Goal: Task Accomplishment & Management: Use online tool/utility

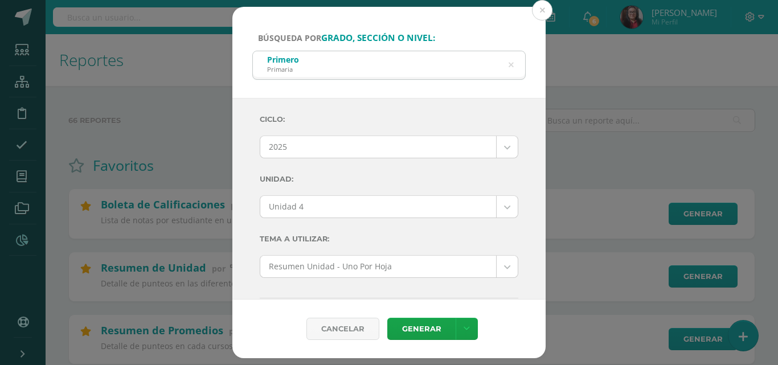
select select "Unidad 4"
click at [542, 14] on button at bounding box center [542, 10] width 21 height 21
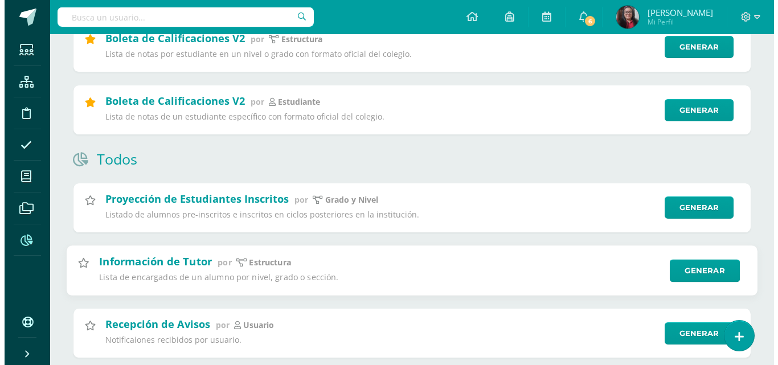
scroll to position [513, 0]
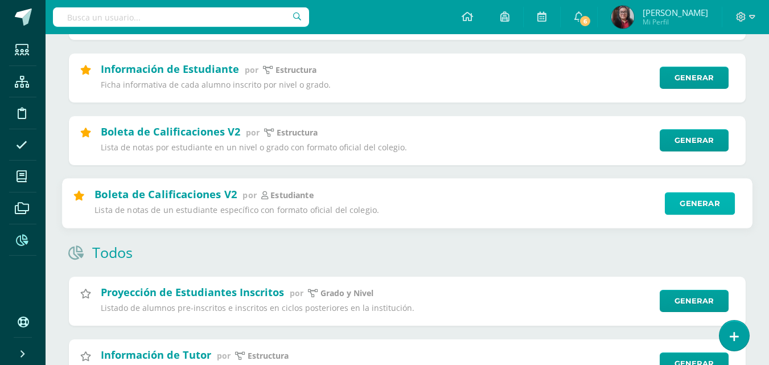
click at [681, 204] on link "Generar" at bounding box center [700, 203] width 70 height 23
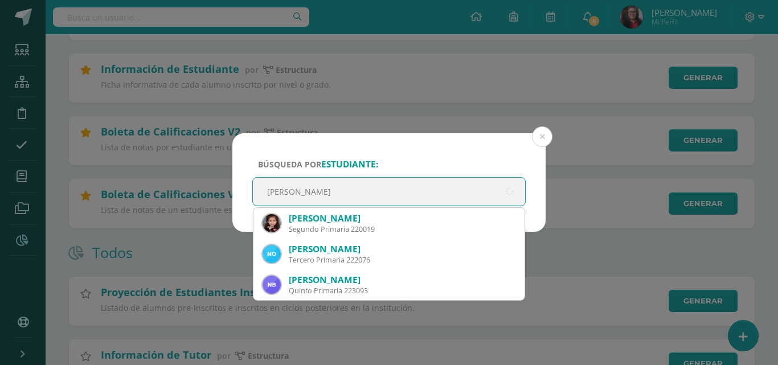
type input "[PERSON_NAME]"
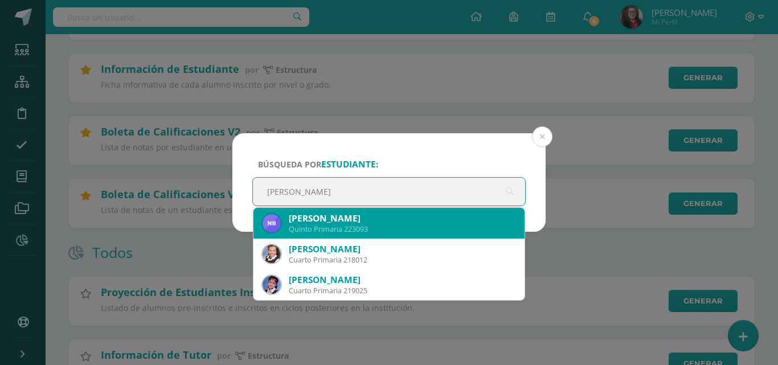
click at [365, 228] on div "Quinto Primaria 223093" at bounding box center [402, 229] width 227 height 10
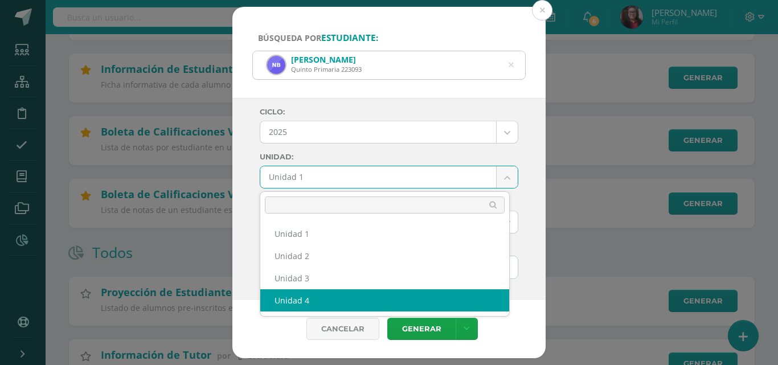
select select "Unidad 4"
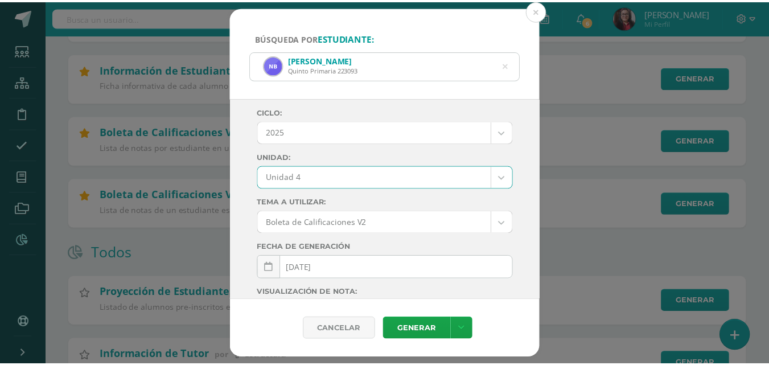
scroll to position [199, 0]
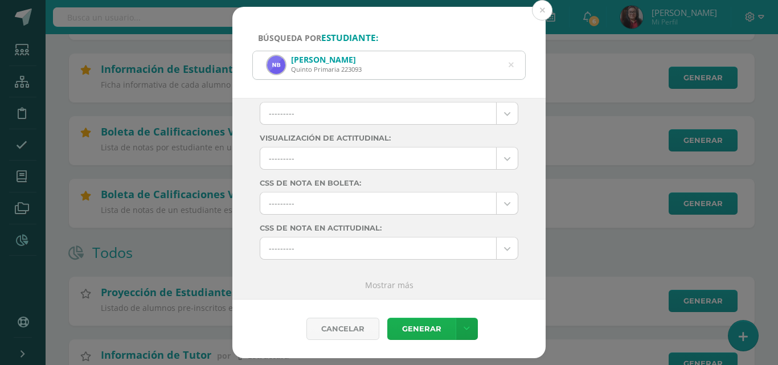
drag, startPoint x: 414, startPoint y: 325, endPoint x: 417, endPoint y: 318, distance: 6.9
click at [416, 323] on link "Generar" at bounding box center [421, 329] width 68 height 22
drag, startPoint x: 546, startPoint y: 10, endPoint x: 548, endPoint y: 18, distance: 8.3
click at [545, 10] on button at bounding box center [542, 10] width 21 height 21
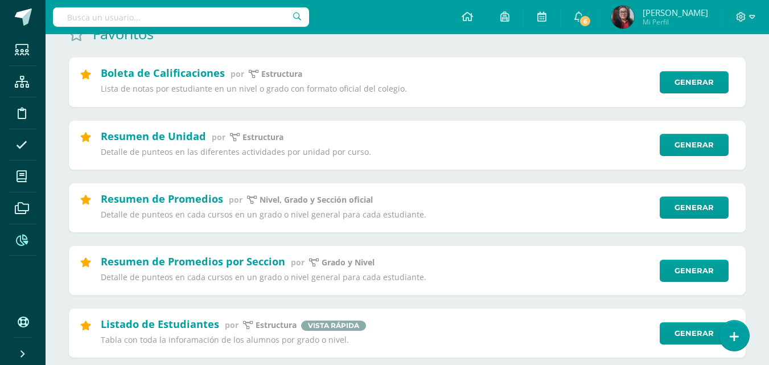
scroll to position [57, 0]
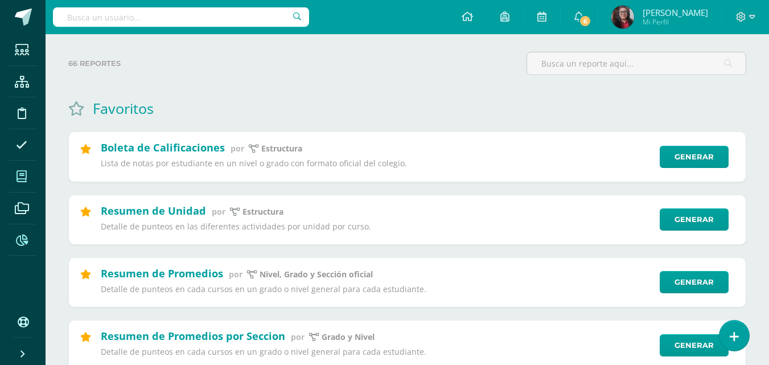
click at [21, 174] on icon at bounding box center [22, 176] width 10 height 11
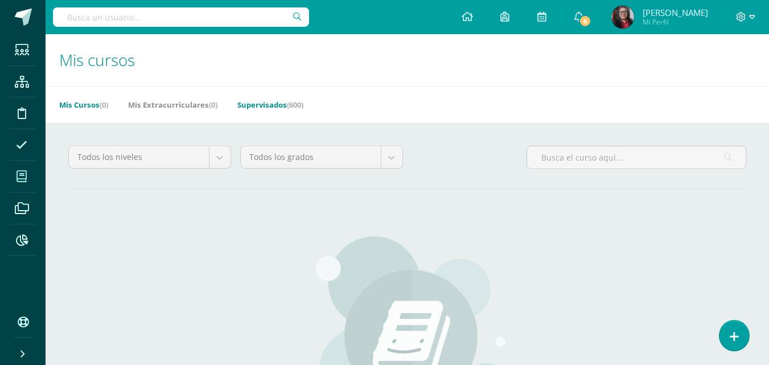
click at [277, 107] on link "Supervisados (600)" at bounding box center [270, 105] width 66 height 18
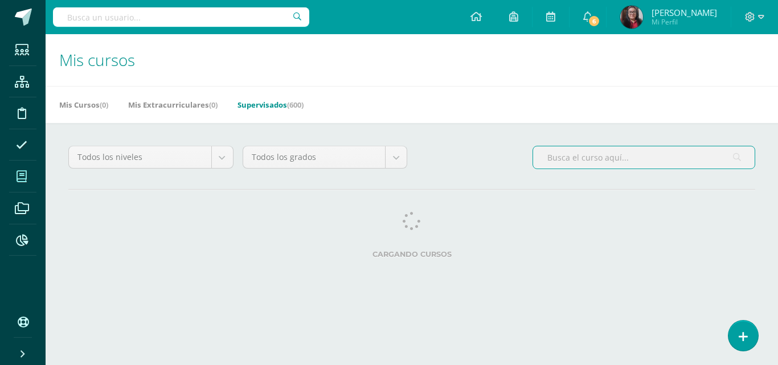
click at [593, 158] on input "text" at bounding box center [644, 157] width 222 height 22
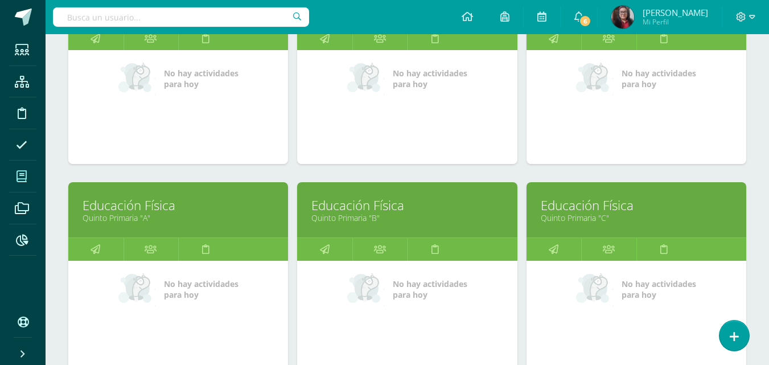
scroll to position [892, 0]
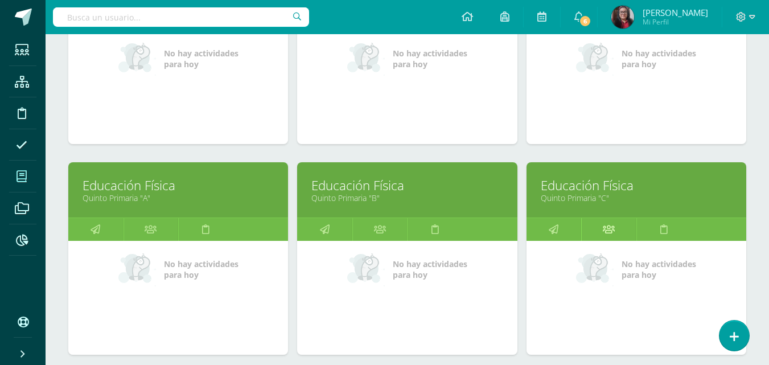
type input "Educación Física"
click at [614, 232] on icon at bounding box center [609, 229] width 12 height 22
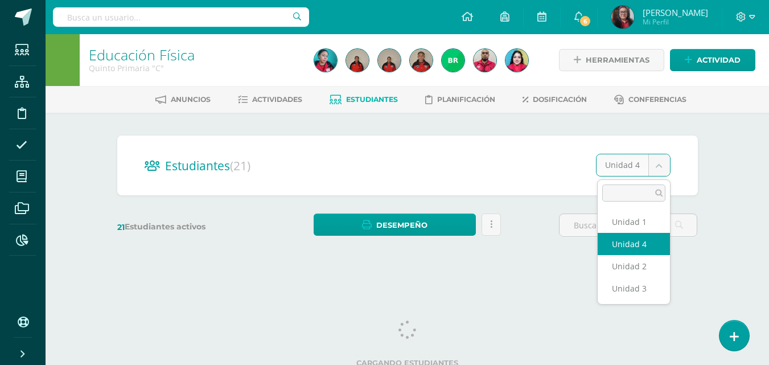
click at [663, 167] on body "Estudiantes Estructura Disciplina Asistencia Mis cursos Archivos Reportes Sopor…" at bounding box center [384, 135] width 769 height 271
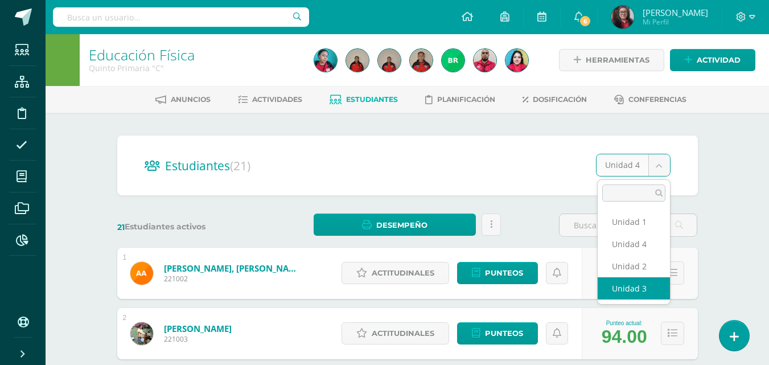
select select "/dashboard/teacher/section/3243/students/?unit=178257"
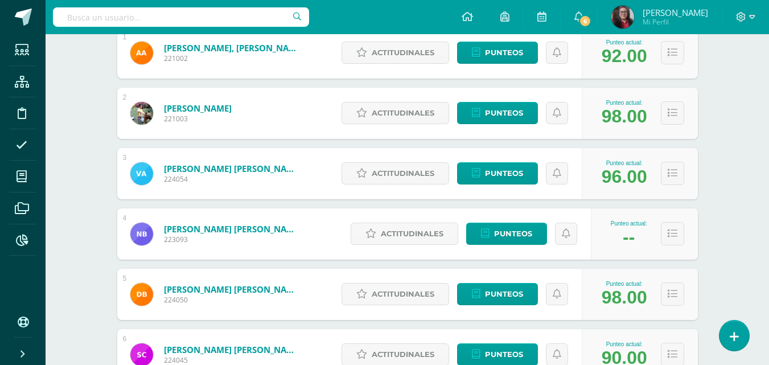
scroll to position [228, 0]
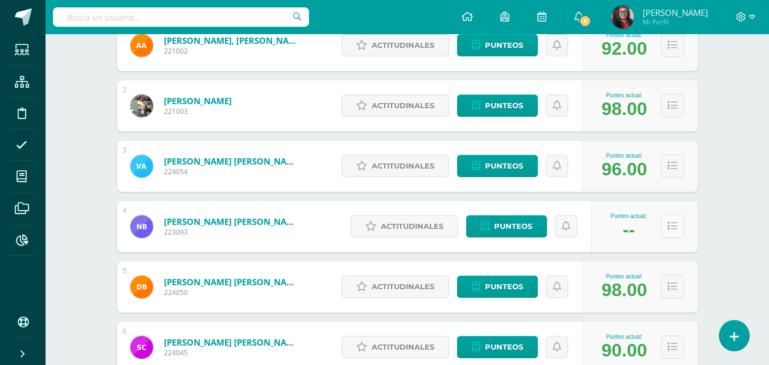
click at [670, 230] on icon at bounding box center [673, 227] width 10 height 10
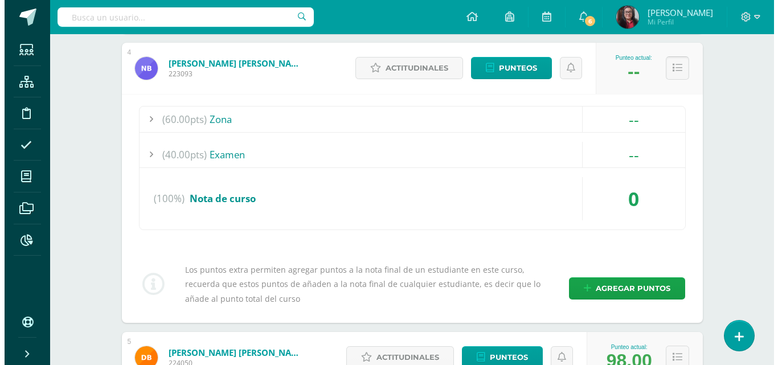
scroll to position [399, 0]
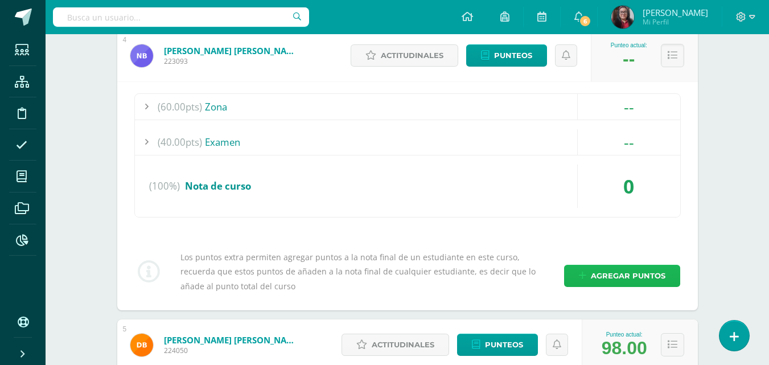
click at [604, 273] on span "Agregar puntos" at bounding box center [628, 275] width 75 height 21
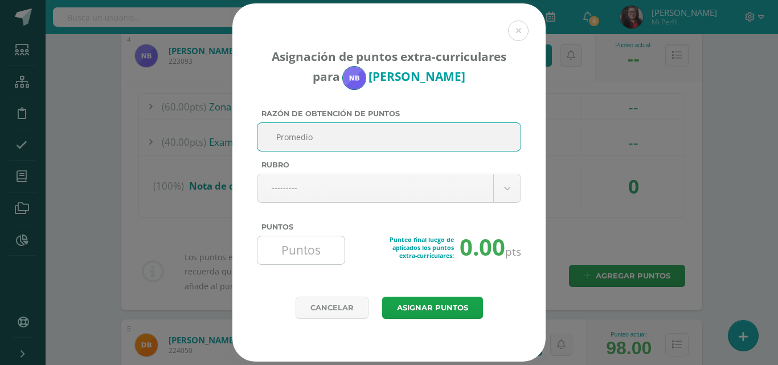
type input "Promedio"
click at [317, 252] on input "Puntos" at bounding box center [301, 250] width 78 height 28
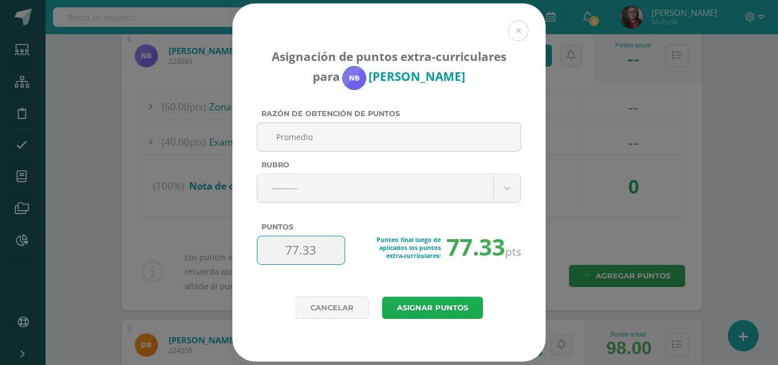
type input "77.33"
click at [444, 306] on button "Asignar puntos" at bounding box center [432, 308] width 101 height 22
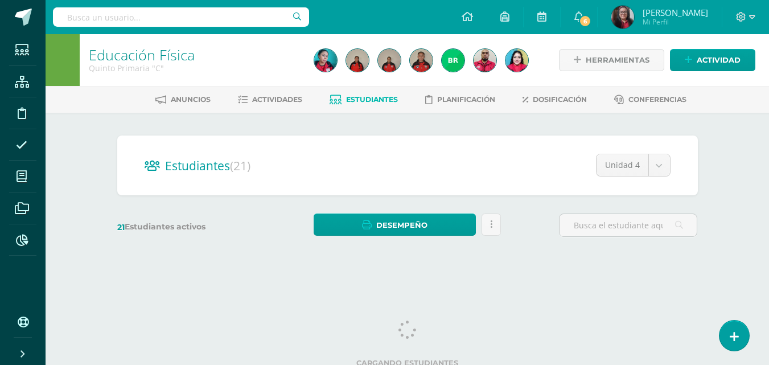
select select "/dashboard/teacher/section/3243/students/?unit=178257"
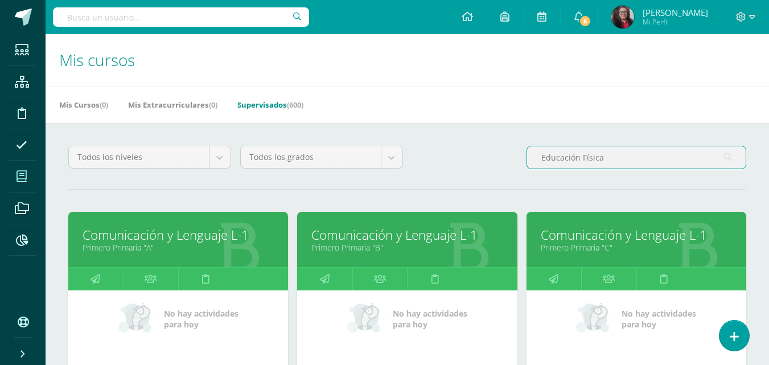
drag, startPoint x: 605, startPoint y: 159, endPoint x: 530, endPoint y: 160, distance: 75.8
click at [530, 160] on input "Educación Física" at bounding box center [636, 157] width 219 height 22
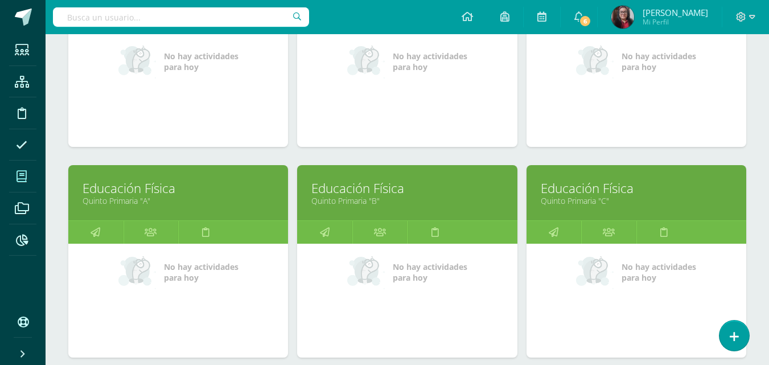
scroll to position [1525, 0]
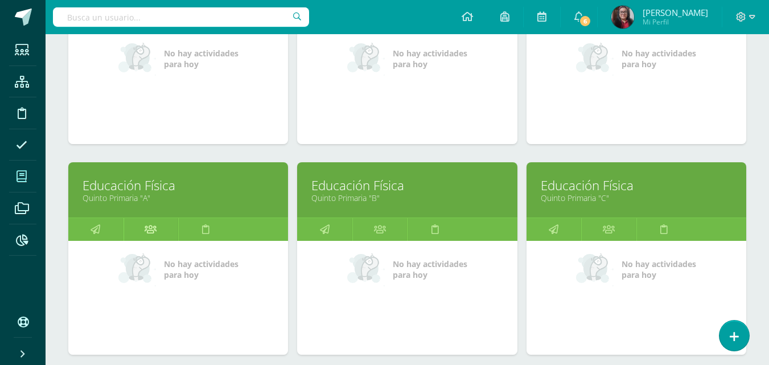
click at [154, 227] on icon at bounding box center [151, 229] width 12 height 22
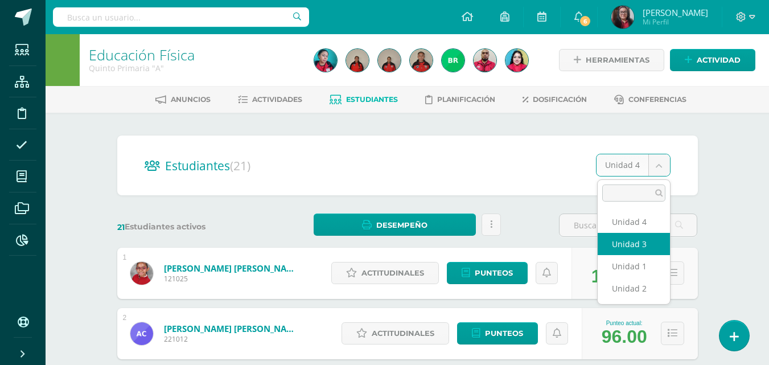
select select "/dashboard/teacher/section/3211/students/?unit=178033"
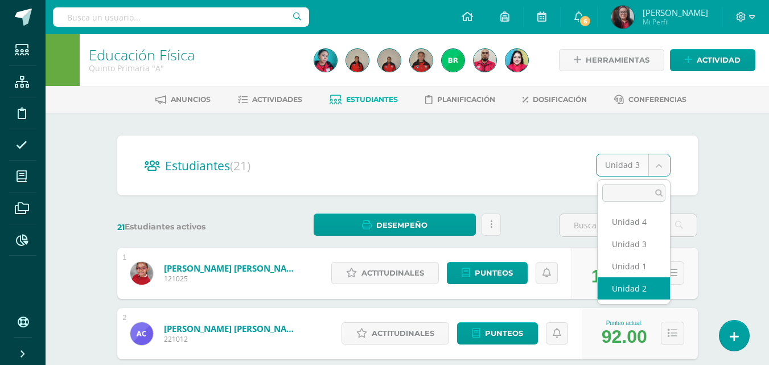
select select "/dashboard/teacher/section/3211/students/?unit=178032"
